Goal: Find specific page/section: Find specific page/section

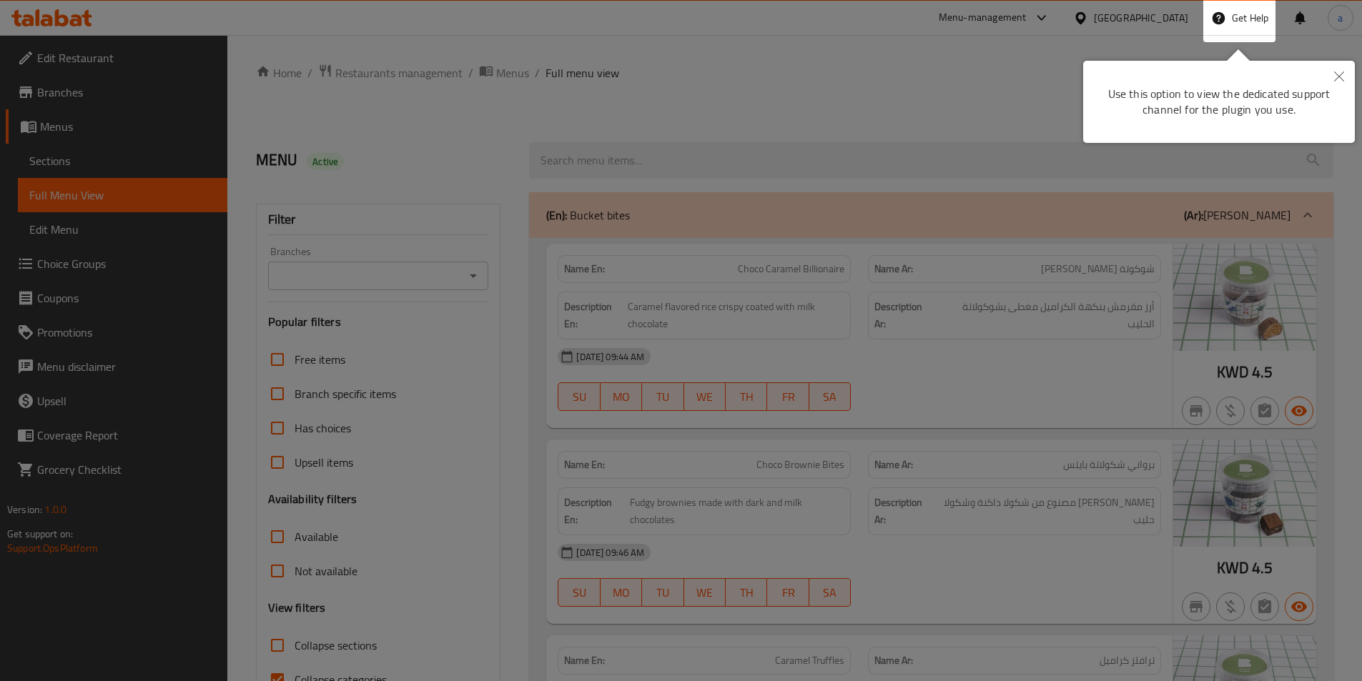
click at [1342, 79] on icon "Close" at bounding box center [1339, 76] width 10 height 10
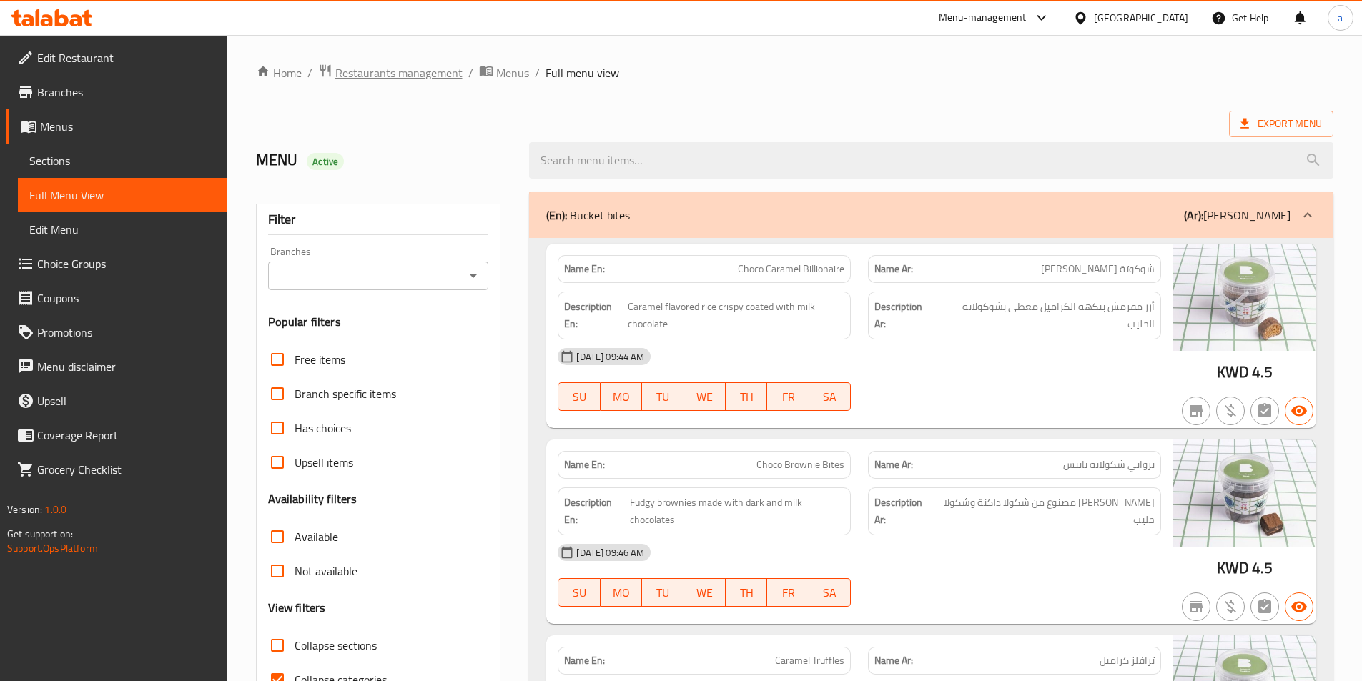
click at [374, 71] on span "Restaurants management" at bounding box center [398, 72] width 127 height 17
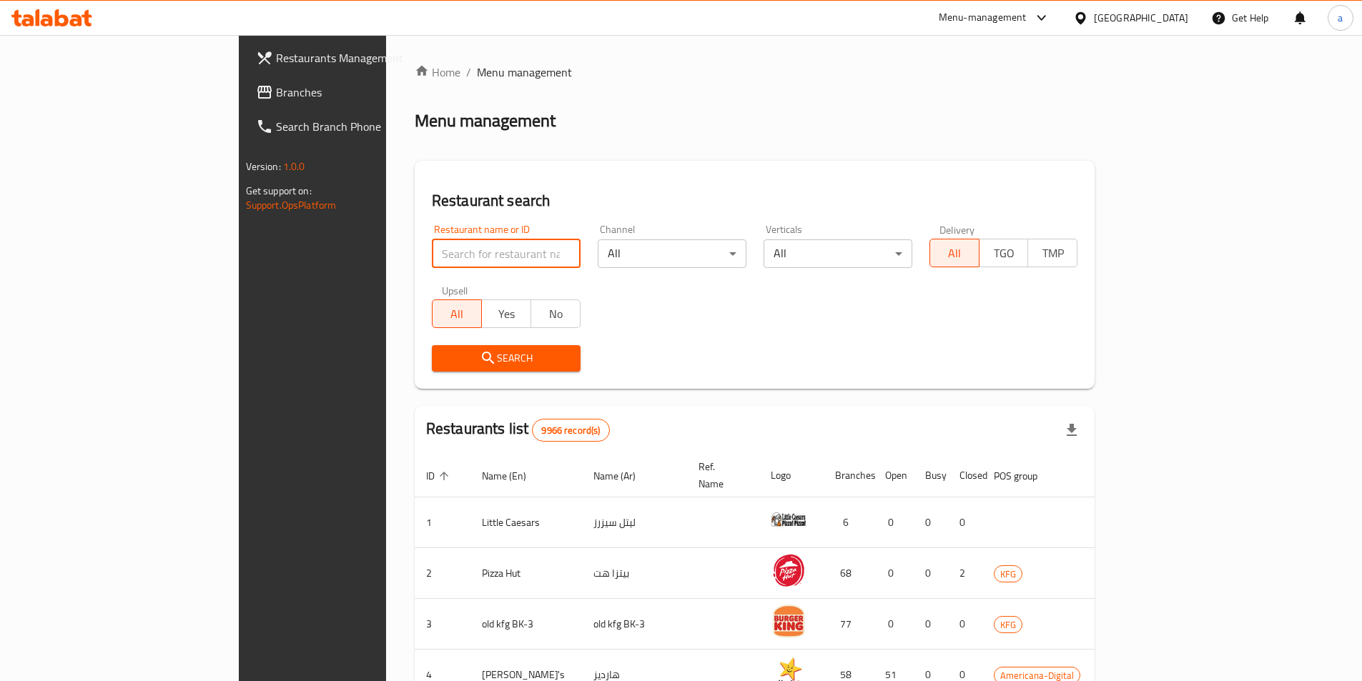
click at [444, 253] on input "search" at bounding box center [506, 254] width 149 height 29
click at [276, 84] on span "Branches" at bounding box center [365, 92] width 179 height 17
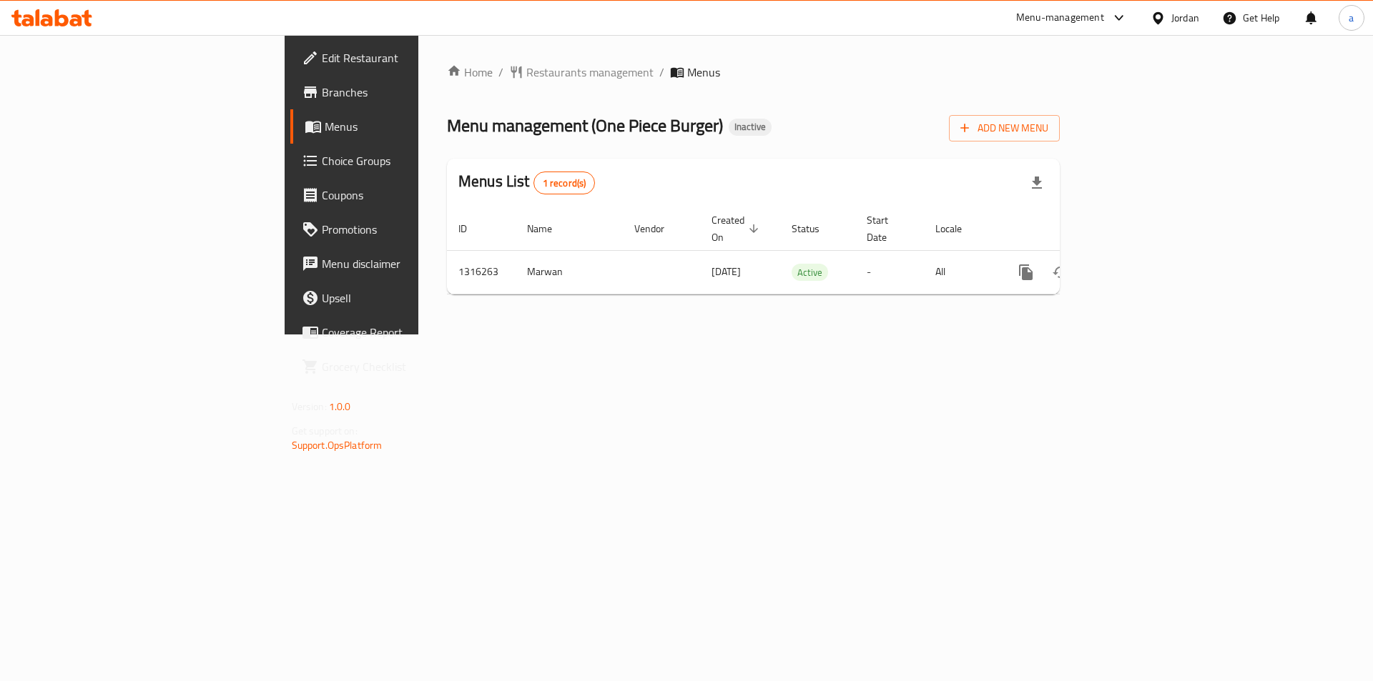
click at [322, 96] on span "Branches" at bounding box center [412, 92] width 181 height 17
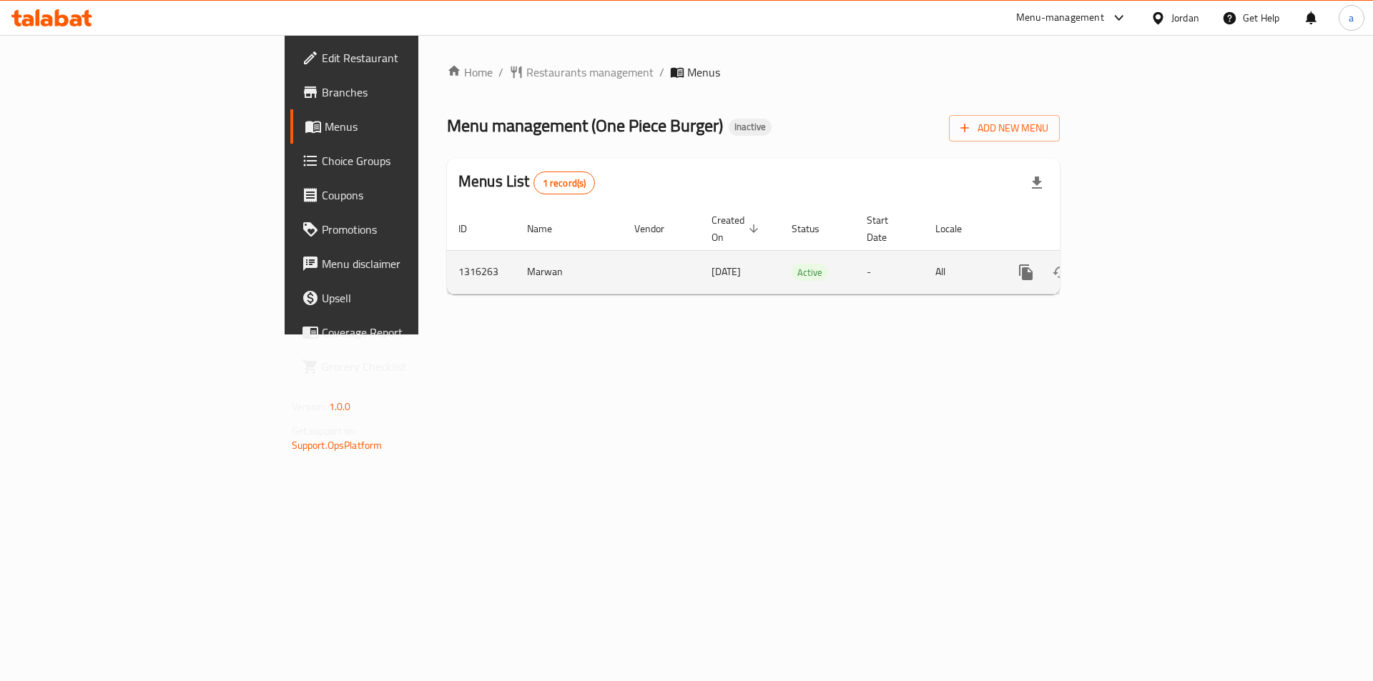
click at [1138, 264] on icon "enhanced table" at bounding box center [1128, 272] width 17 height 17
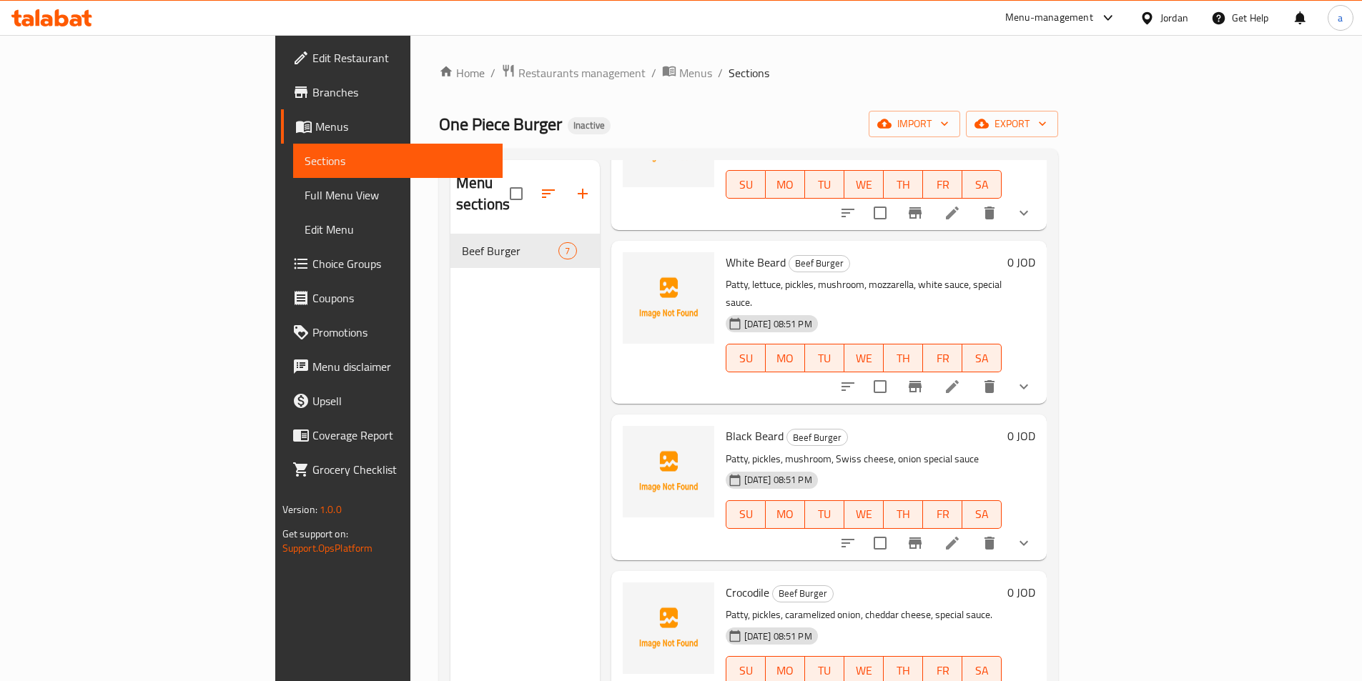
scroll to position [305, 0]
